Goal: Transaction & Acquisition: Purchase product/service

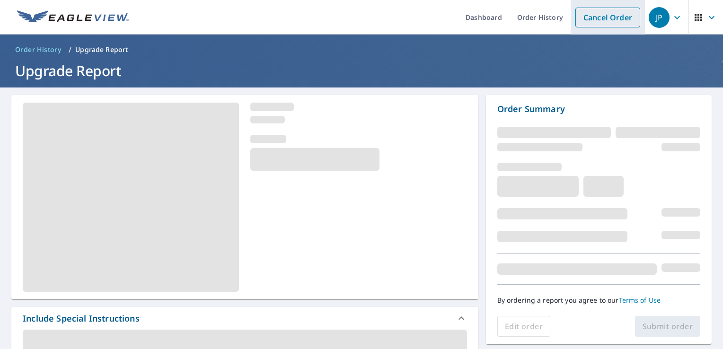
click at [611, 26] on link "Cancel Order" at bounding box center [607, 18] width 65 height 20
click at [604, 13] on link "Cancel Order" at bounding box center [607, 18] width 65 height 20
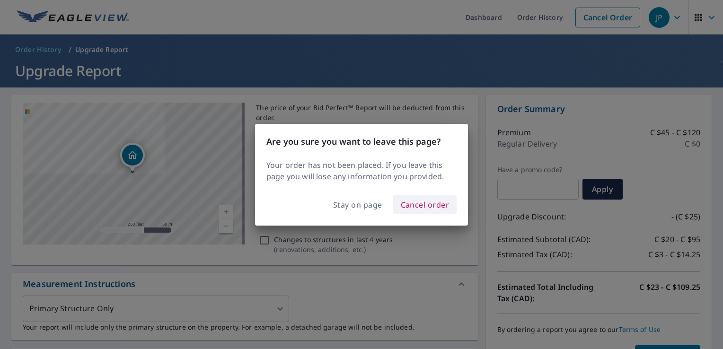
click at [406, 203] on span "Cancel order" at bounding box center [425, 204] width 49 height 13
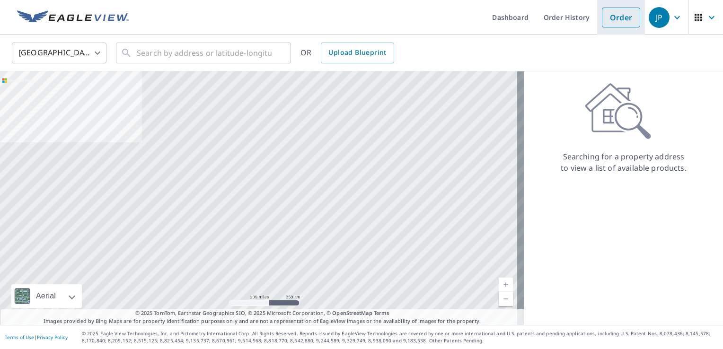
click at [613, 23] on link "Order" at bounding box center [621, 18] width 38 height 20
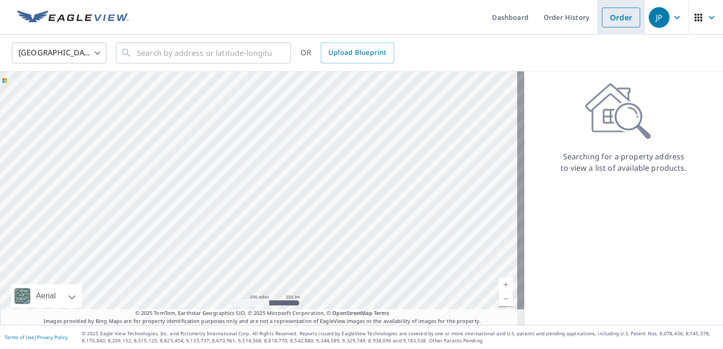
click at [613, 12] on link "Order" at bounding box center [621, 18] width 38 height 20
click at [609, 27] on li "Order" at bounding box center [621, 17] width 48 height 35
click at [607, 14] on link "Order" at bounding box center [621, 18] width 38 height 20
click at [207, 54] on input "text" at bounding box center [204, 53] width 135 height 27
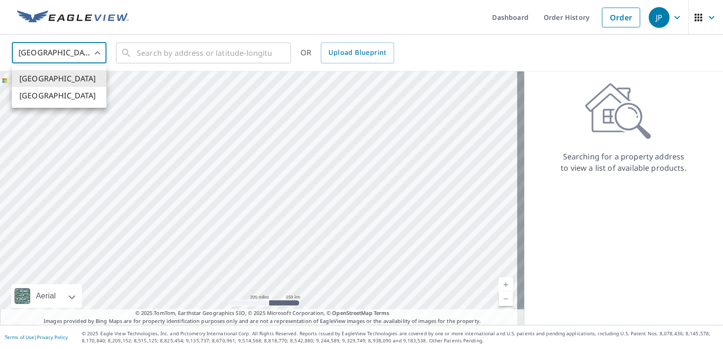
click at [101, 53] on body "JP JP Dashboard Order History Order JP United States US ​ ​ OR Upload Blueprint…" at bounding box center [361, 174] width 723 height 349
click at [84, 102] on li "[GEOGRAPHIC_DATA]" at bounding box center [59, 95] width 95 height 17
type input "CA"
click at [168, 52] on input "text" at bounding box center [204, 53] width 135 height 27
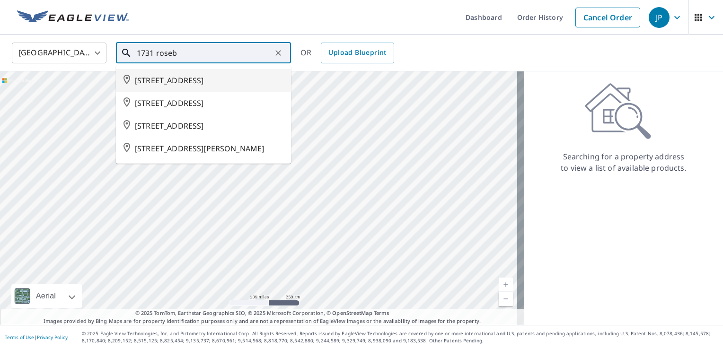
click at [188, 80] on span "[STREET_ADDRESS]" at bounding box center [209, 80] width 149 height 11
type input "[STREET_ADDRESS]"
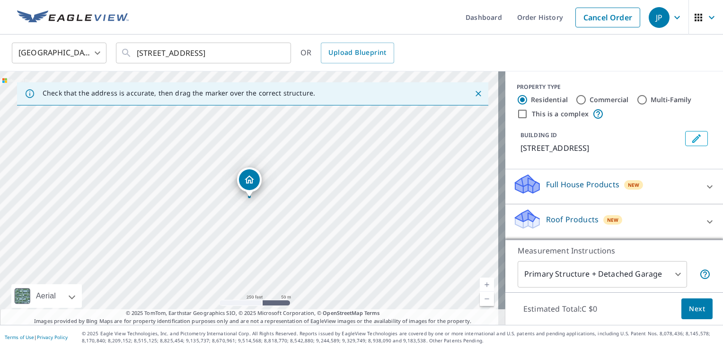
click at [250, 183] on icon "Dropped pin, building 1, Residential property, 1731 ROSEBANK AVE HALIFAX NS B3H…" at bounding box center [249, 180] width 9 height 8
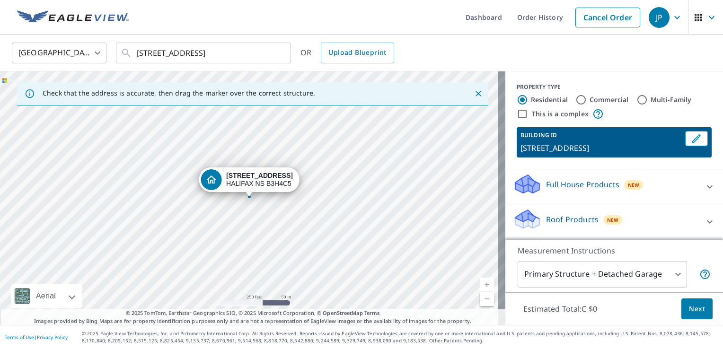
click at [579, 154] on p "[STREET_ADDRESS]" at bounding box center [601, 147] width 161 height 11
click at [250, 195] on div "Dropped pin, building 1, Residential property, 1731 ROSEBANK AVE HALIFAX NS B3H…" at bounding box center [249, 191] width 12 height 9
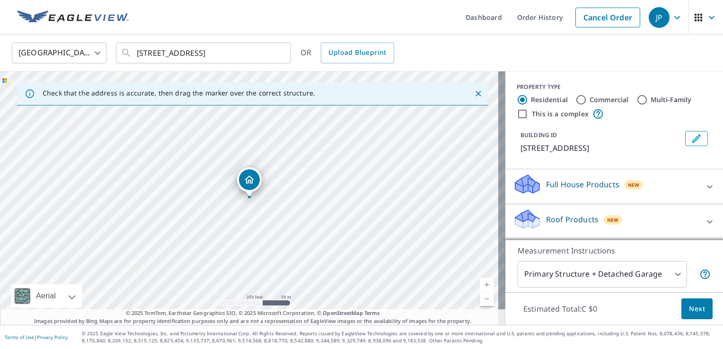
click at [250, 195] on div "Dropped pin, building 1, Residential property, 1731 ROSEBANK AVE HALIFAX NS B3H…" at bounding box center [249, 191] width 12 height 9
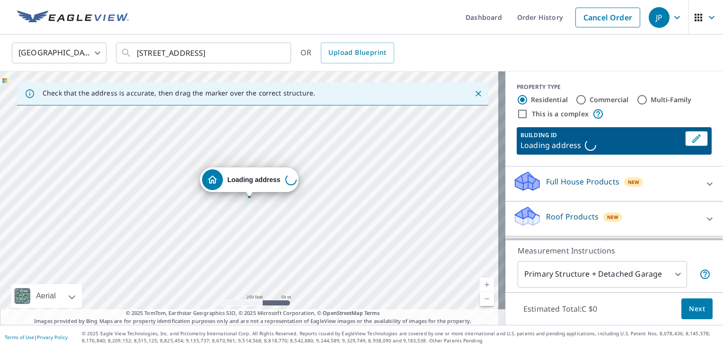
click at [250, 195] on div "Dropped pin, building 1, Residential property, LOADING_ADDRESS ," at bounding box center [249, 191] width 12 height 9
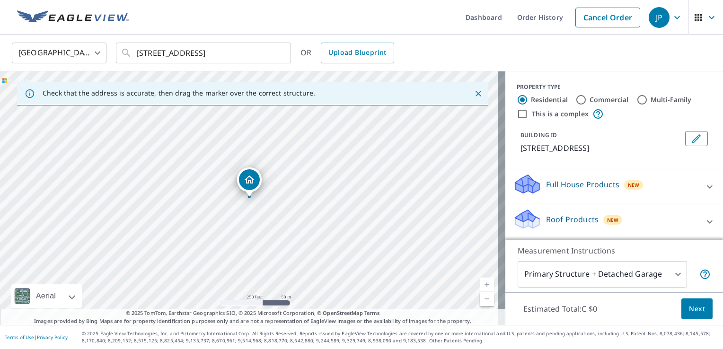
click at [250, 195] on div "Dropped pin, building 1, Residential property, 1731 ROSEBANK AVE HALIFAX NS B3H…" at bounding box center [249, 191] width 12 height 9
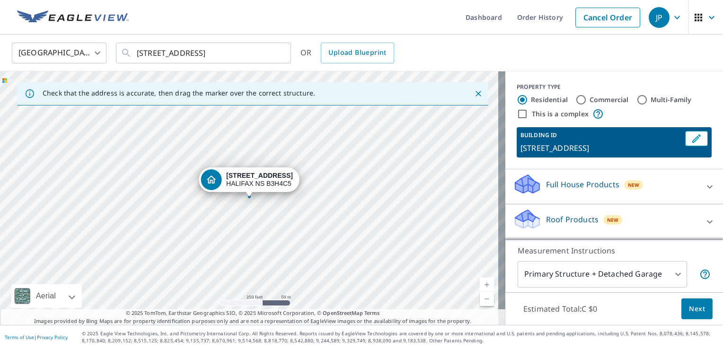
click at [250, 195] on div "Dropped pin, building 1, Residential property, 1731 ROSEBANK AVE HALIFAX NS B3H…" at bounding box center [249, 191] width 12 height 9
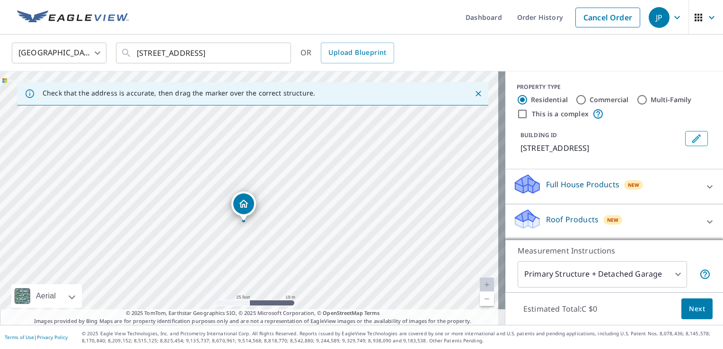
drag, startPoint x: 714, startPoint y: 162, endPoint x: 471, endPoint y: 93, distance: 252.0
click at [474, 93] on icon "Close" at bounding box center [478, 93] width 9 height 9
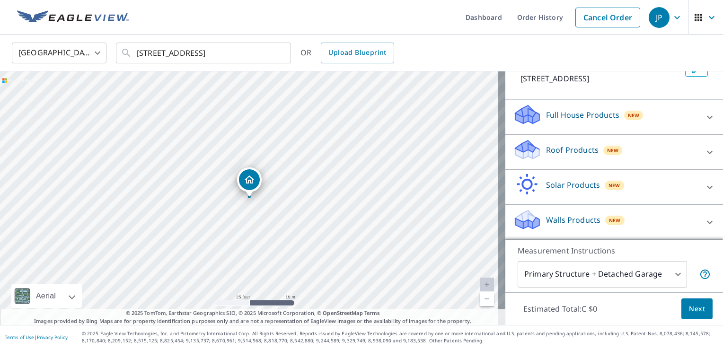
scroll to position [71, 0]
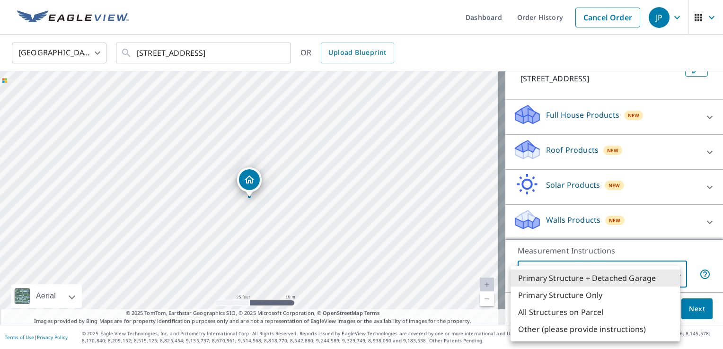
click at [669, 277] on body "JP JP Dashboard Order History Cancel Order JP Canada [GEOGRAPHIC_DATA] ​ [STREE…" at bounding box center [361, 174] width 723 height 349
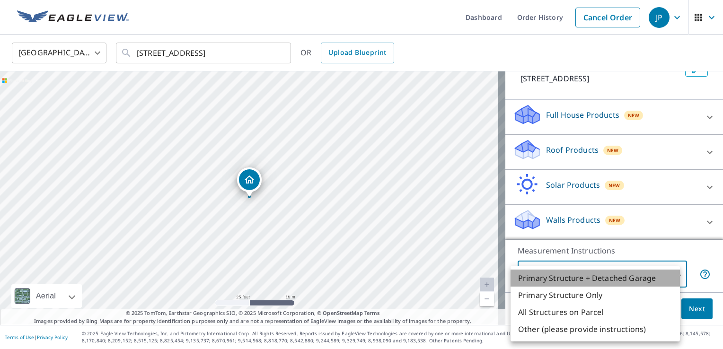
click at [669, 277] on li "Primary Structure + Detached Garage" at bounding box center [595, 278] width 169 height 17
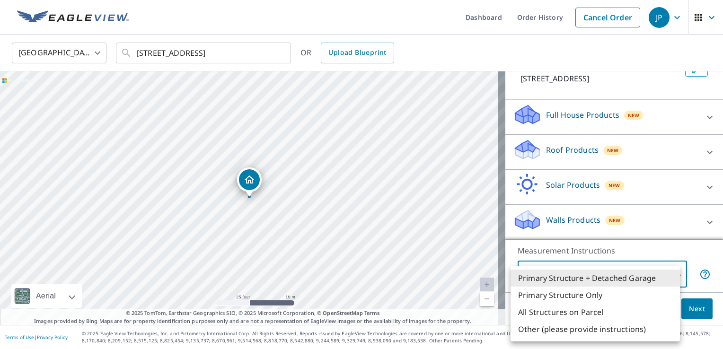
click at [669, 277] on body "JP JP Dashboard Order History Cancel Order JP Canada [GEOGRAPHIC_DATA] ​ [STREE…" at bounding box center [361, 174] width 723 height 349
click at [652, 294] on li "Primary Structure Only" at bounding box center [595, 295] width 169 height 17
type input "2"
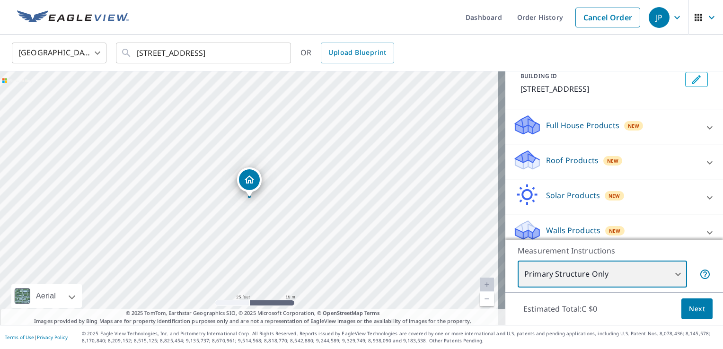
scroll to position [72, 0]
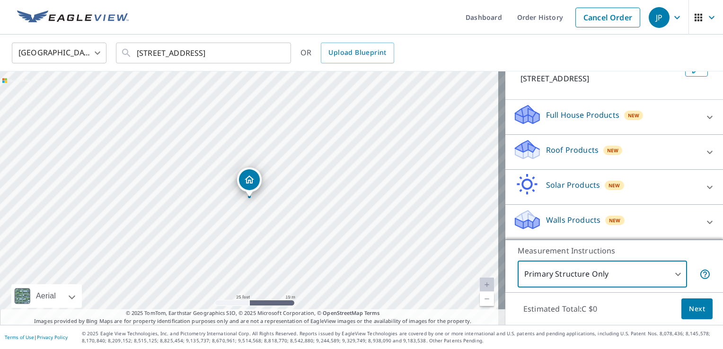
click at [568, 156] on p "Roof Products" at bounding box center [572, 149] width 53 height 11
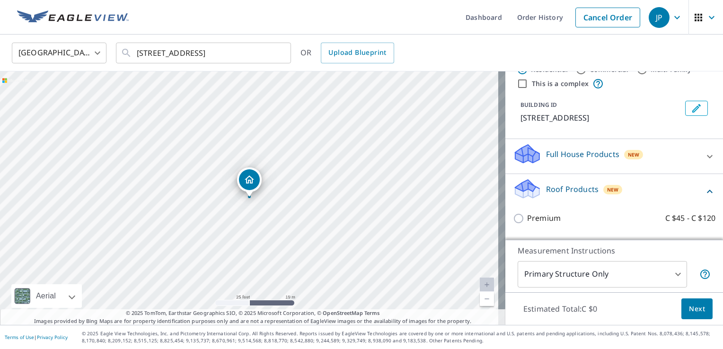
scroll to position [0, 0]
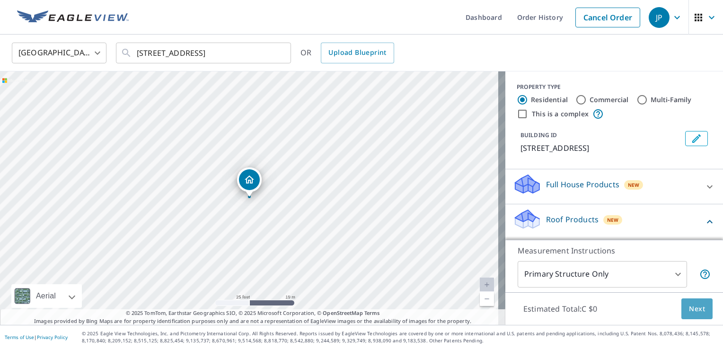
click at [689, 313] on span "Next" at bounding box center [697, 309] width 16 height 12
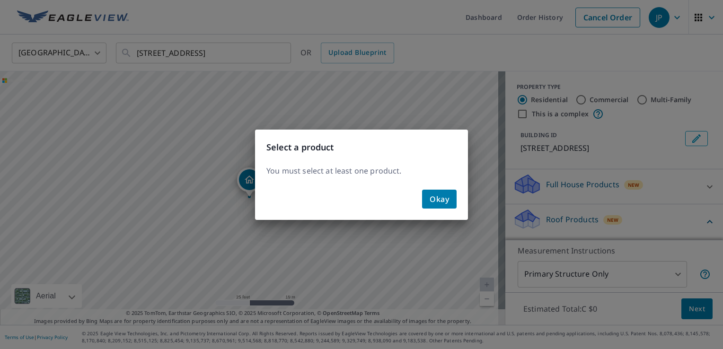
click at [714, 131] on div "Select a product You must select at least one product. Okay" at bounding box center [361, 174] width 723 height 349
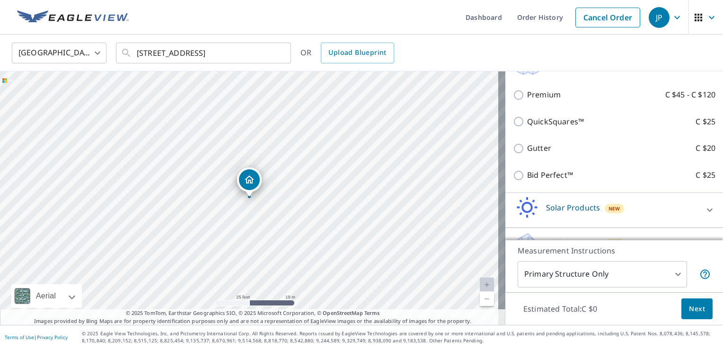
scroll to position [187, 0]
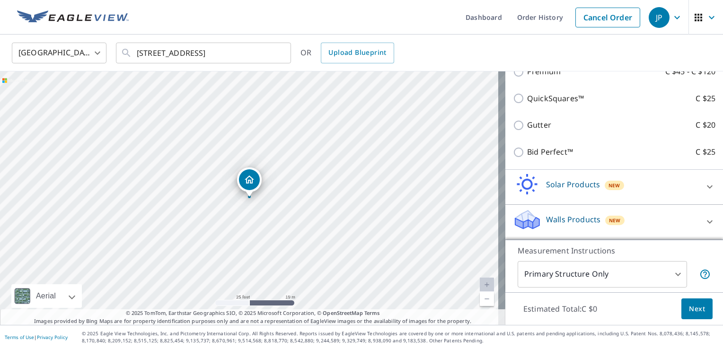
click at [271, 201] on div "[STREET_ADDRESS]" at bounding box center [252, 198] width 505 height 254
click at [254, 179] on icon "Dropped pin, building 1, Residential property, 1731 ROSEBANK AVE HALIFAX NS B3H…" at bounding box center [249, 179] width 11 height 11
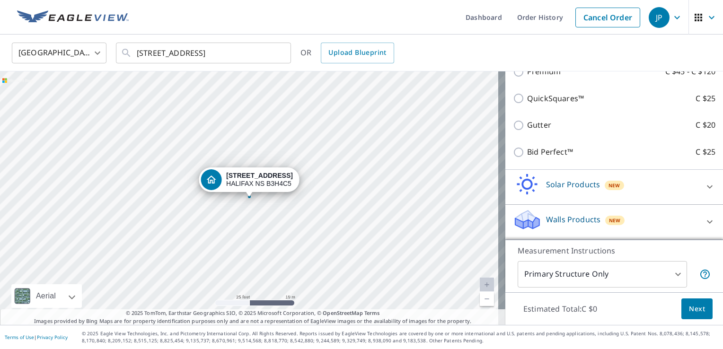
click at [278, 200] on div "[STREET_ADDRESS]" at bounding box center [252, 198] width 505 height 254
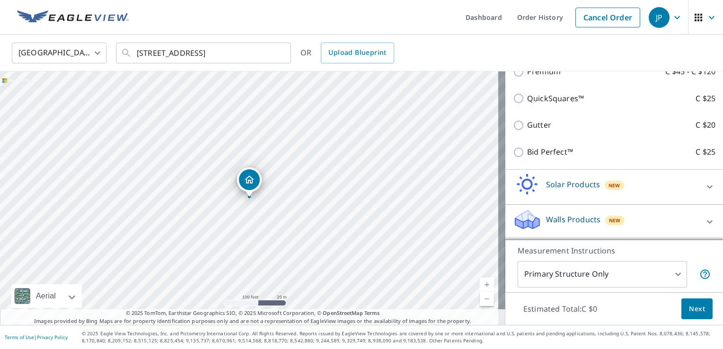
click at [248, 169] on div "Dropped pin, building 1, Residential property, 1731 ROSEBANK AVE HALIFAX NS B3H…" at bounding box center [249, 179] width 21 height 21
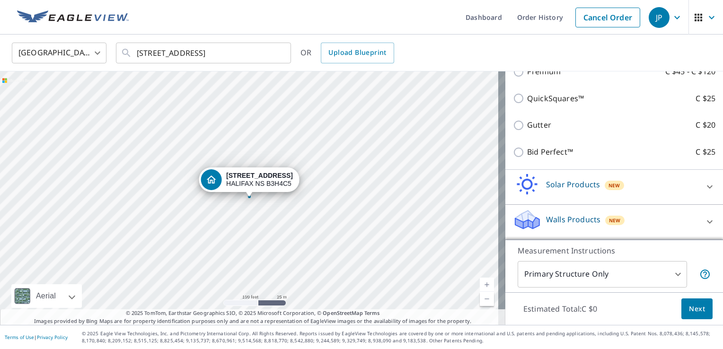
click at [480, 283] on link "Current Level 18, Zoom In" at bounding box center [487, 285] width 14 height 14
click at [480, 283] on link "Current Level 19, Zoom In" at bounding box center [487, 285] width 14 height 14
click at [480, 283] on link "Current Level 20, Zoom In Disabled" at bounding box center [487, 285] width 14 height 14
click at [262, 214] on div "[STREET_ADDRESS]" at bounding box center [252, 198] width 505 height 254
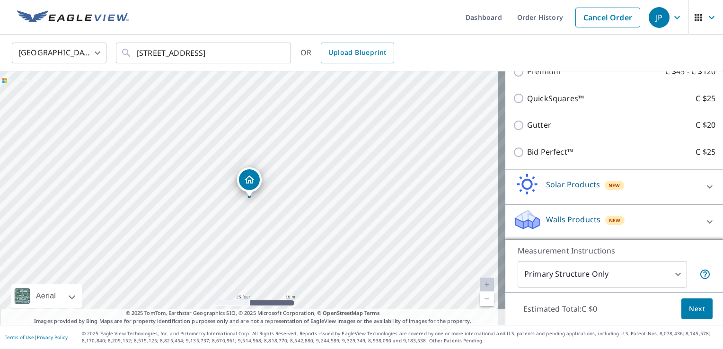
click at [262, 214] on div "[STREET_ADDRESS]" at bounding box center [252, 198] width 505 height 254
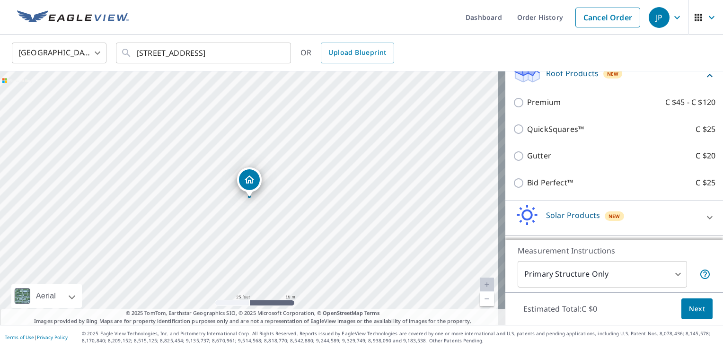
scroll to position [136, 0]
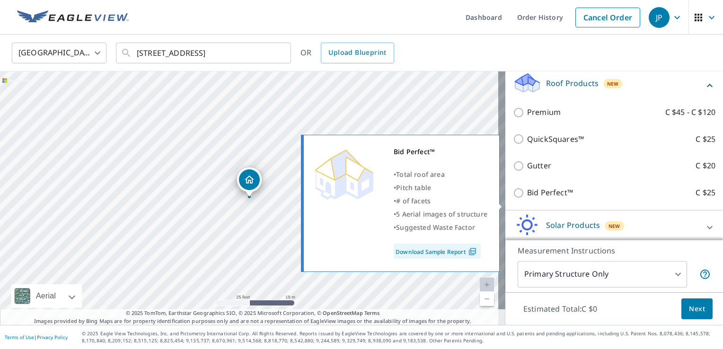
click at [528, 199] on p "Bid Perfect™" at bounding box center [550, 193] width 46 height 12
click at [527, 199] on input "Bid Perfect™ C $25" at bounding box center [520, 192] width 14 height 11
checkbox input "true"
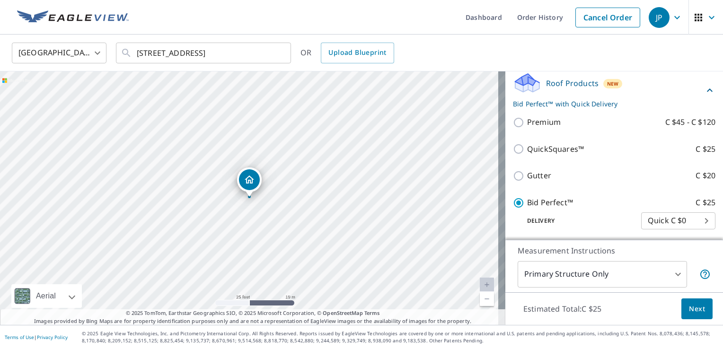
scroll to position [218, 0]
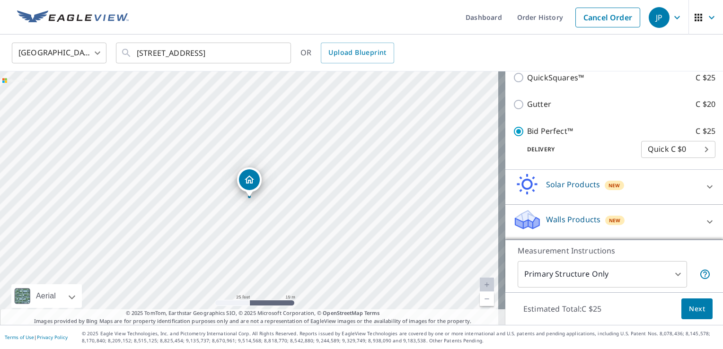
click at [683, 321] on div "Estimated Total: C $25 Next" at bounding box center [614, 308] width 218 height 33
click at [689, 310] on span "Next" at bounding box center [697, 309] width 16 height 12
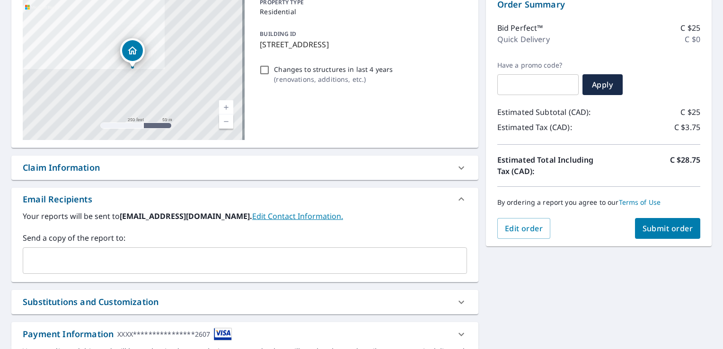
scroll to position [93, 0]
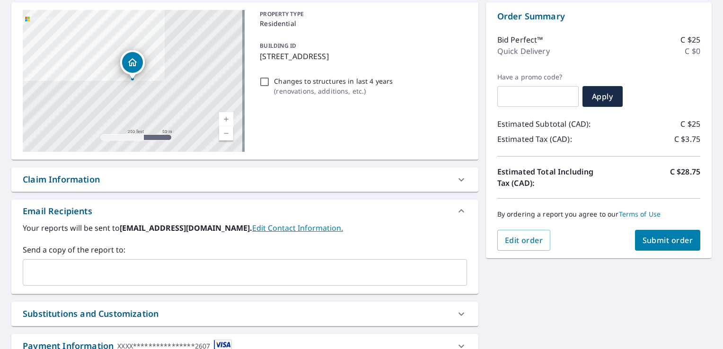
click at [656, 243] on span "Submit order" at bounding box center [668, 240] width 51 height 10
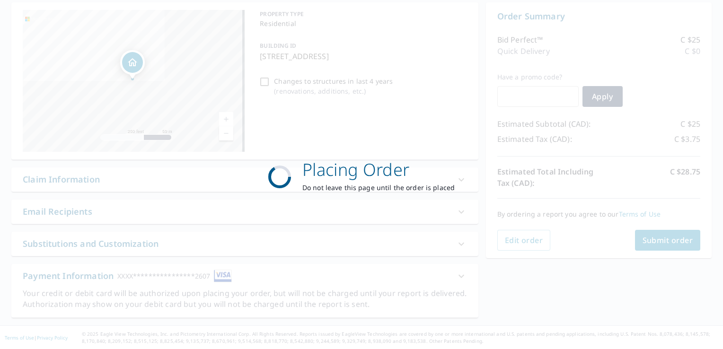
scroll to position [92, 0]
